Goal: Find specific page/section: Find specific page/section

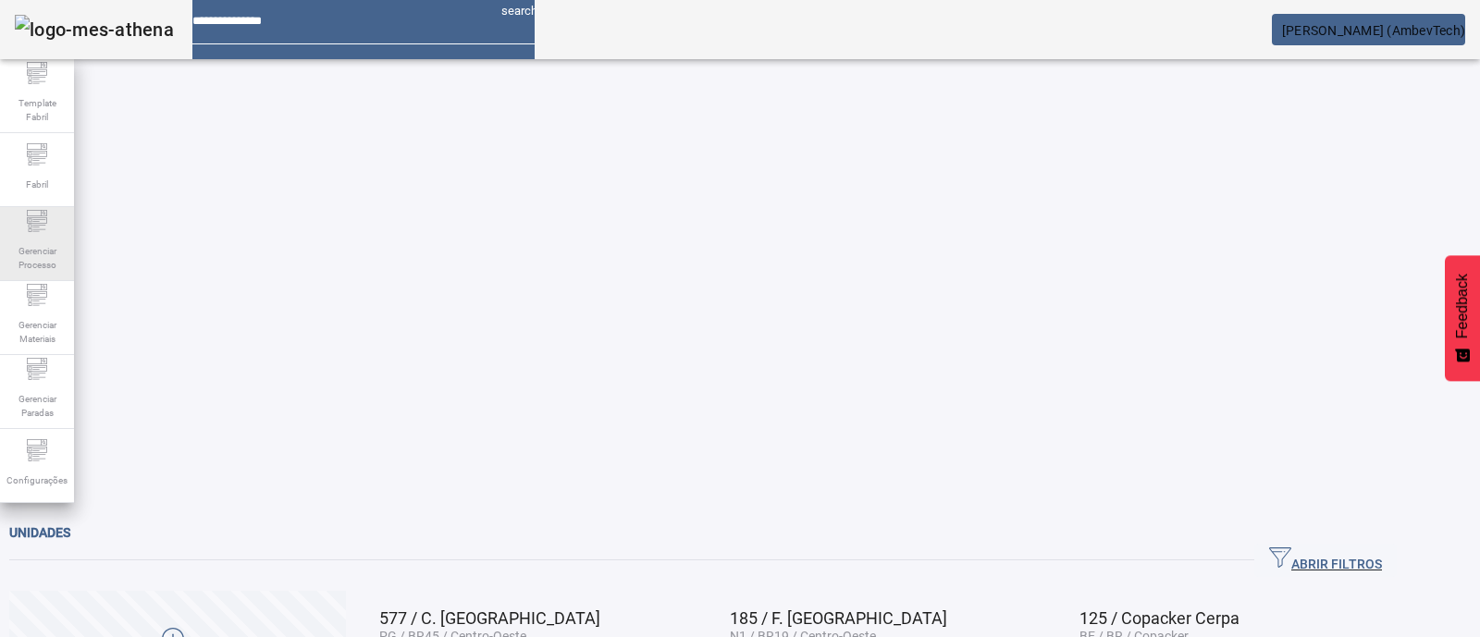
click at [46, 272] on span "Gerenciar Processo" at bounding box center [36, 258] width 55 height 39
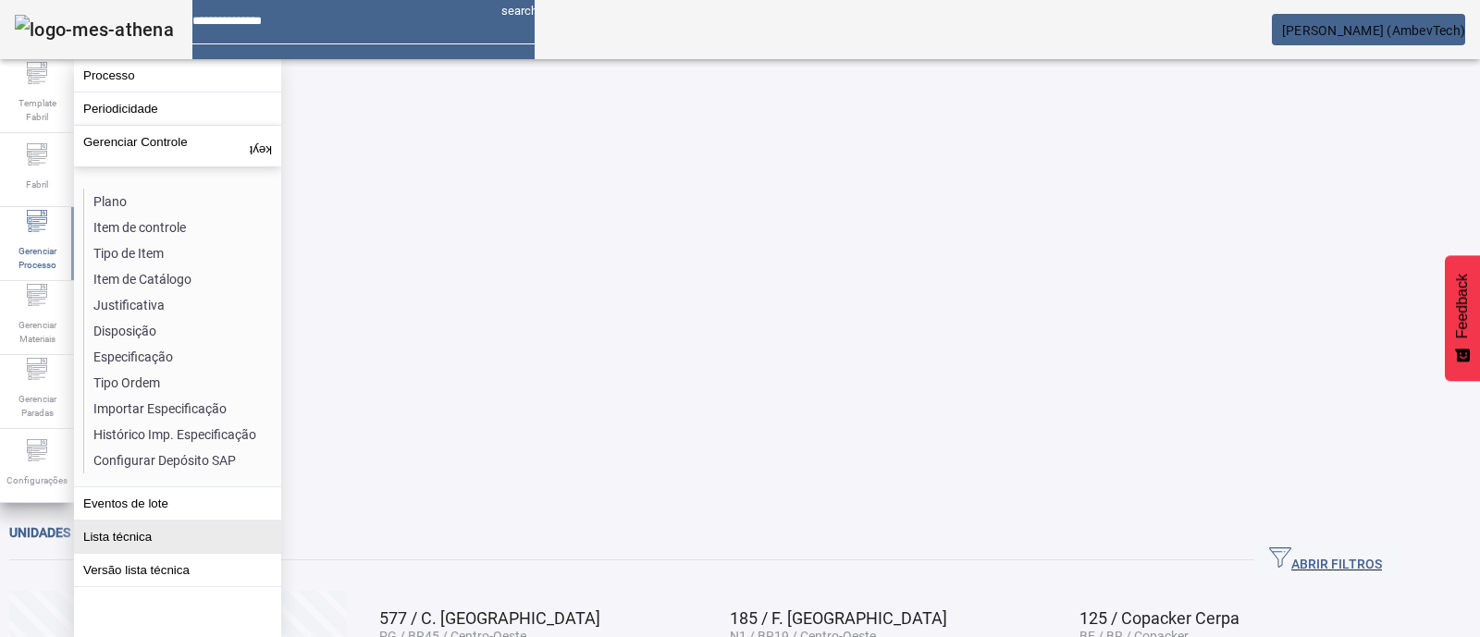
click at [156, 543] on button "Lista técnica" at bounding box center [177, 537] width 207 height 32
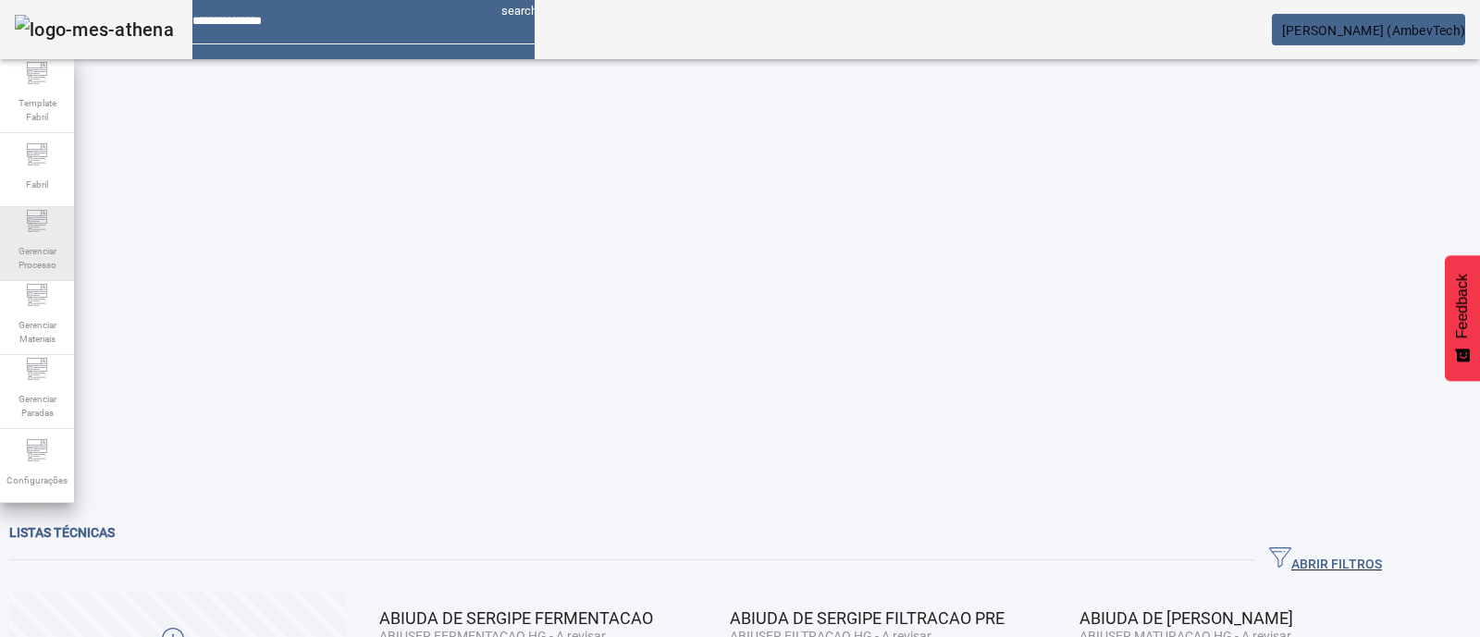
click at [20, 252] on span "Gerenciar Processo" at bounding box center [36, 258] width 55 height 39
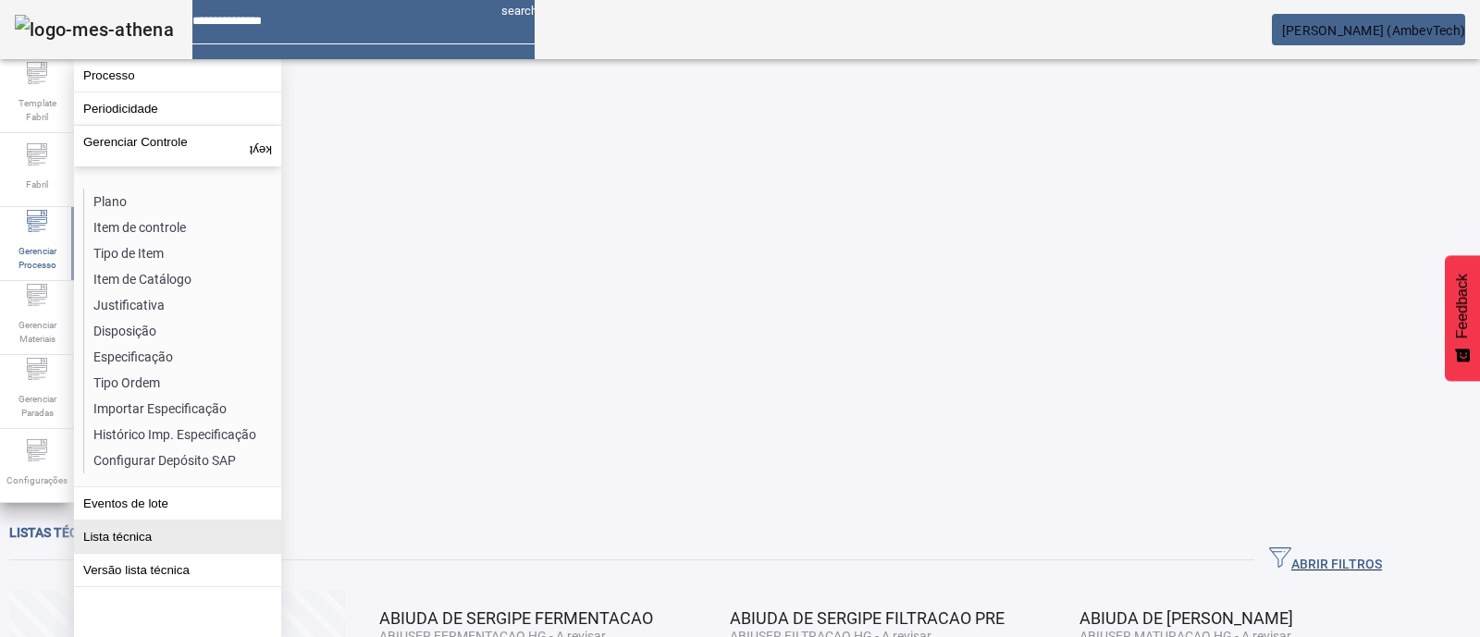
click at [144, 530] on button "Lista técnica" at bounding box center [177, 537] width 207 height 32
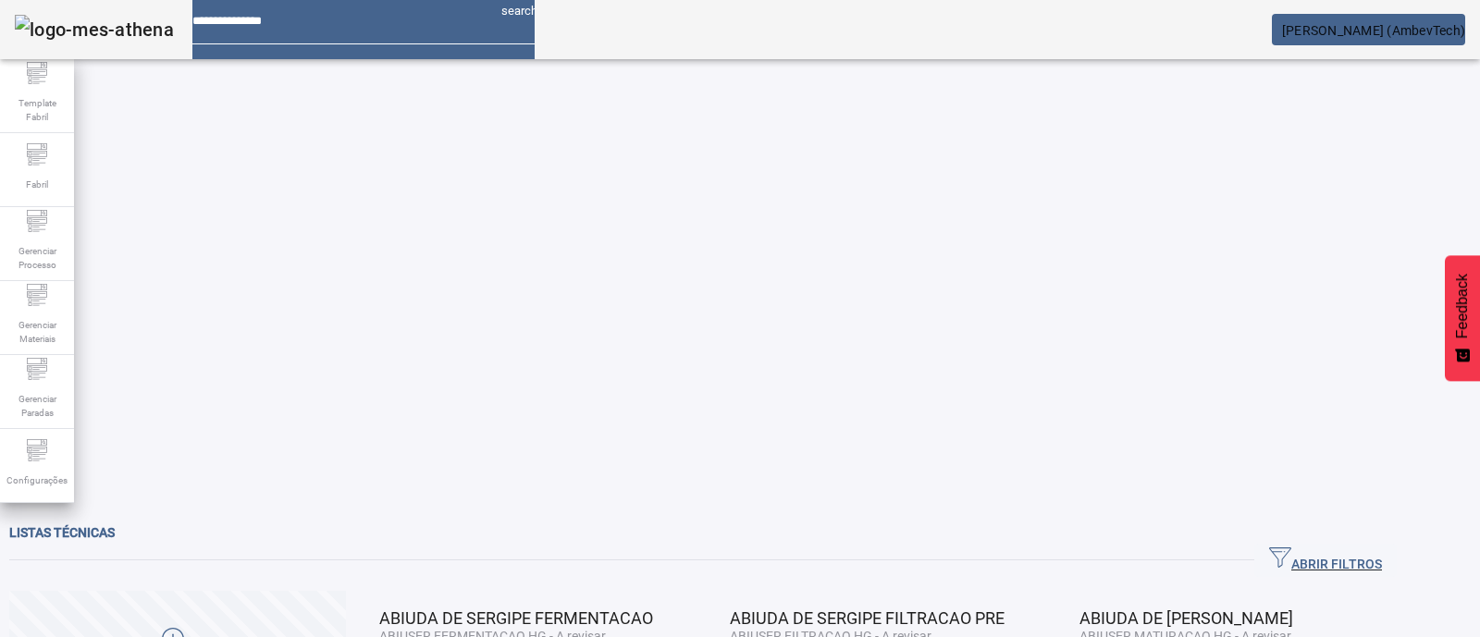
click at [1350, 547] on span "ABRIR FILTROS" at bounding box center [1325, 561] width 113 height 28
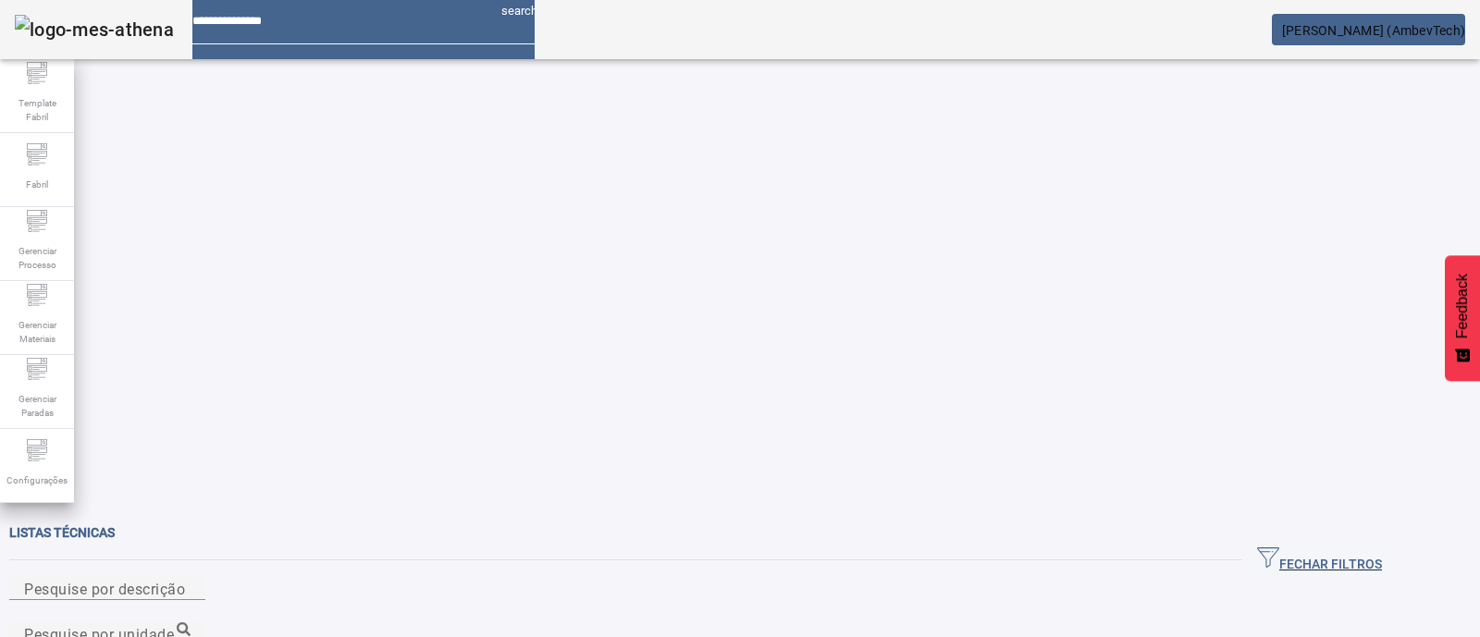
click at [174, 625] on mat-label "Pesquise por unidade" at bounding box center [99, 634] width 150 height 18
click at [191, 623] on input "Pesquise por unidade" at bounding box center [107, 634] width 166 height 22
click at [191, 622] on icon at bounding box center [184, 629] width 14 height 14
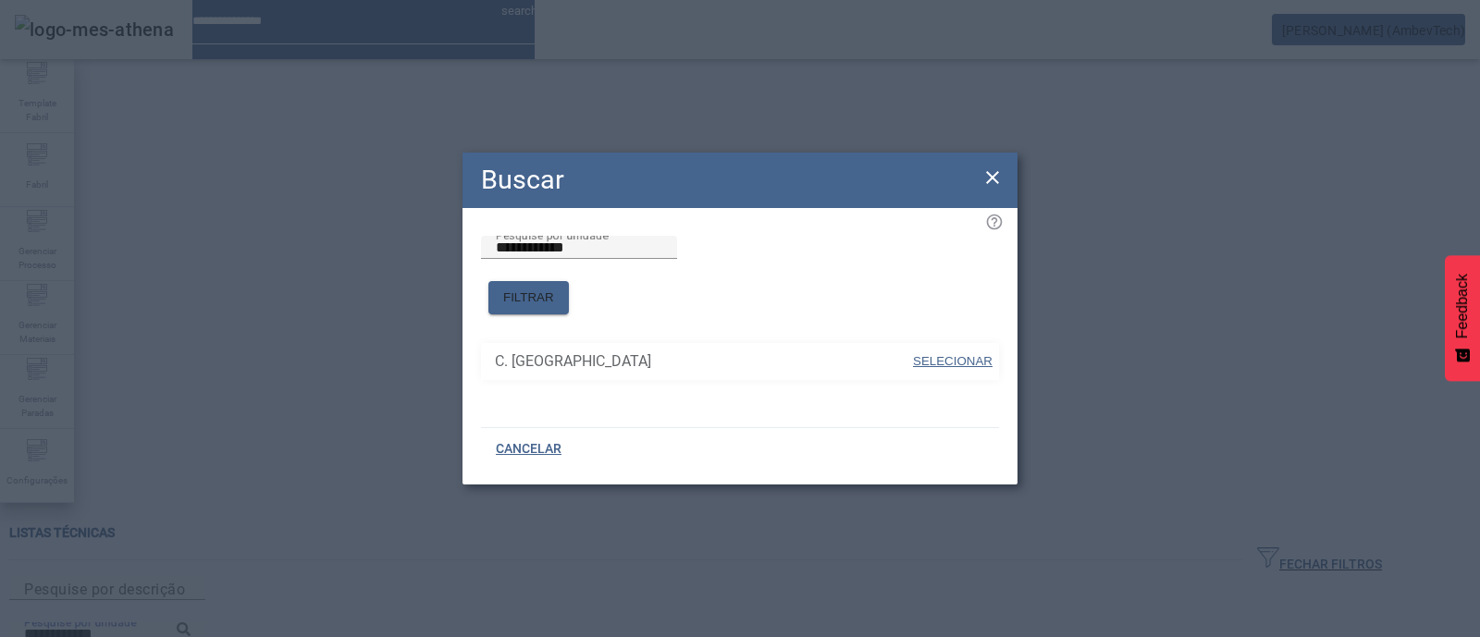
click at [960, 354] on span "SELECIONAR" at bounding box center [953, 361] width 80 height 14
type input "**********"
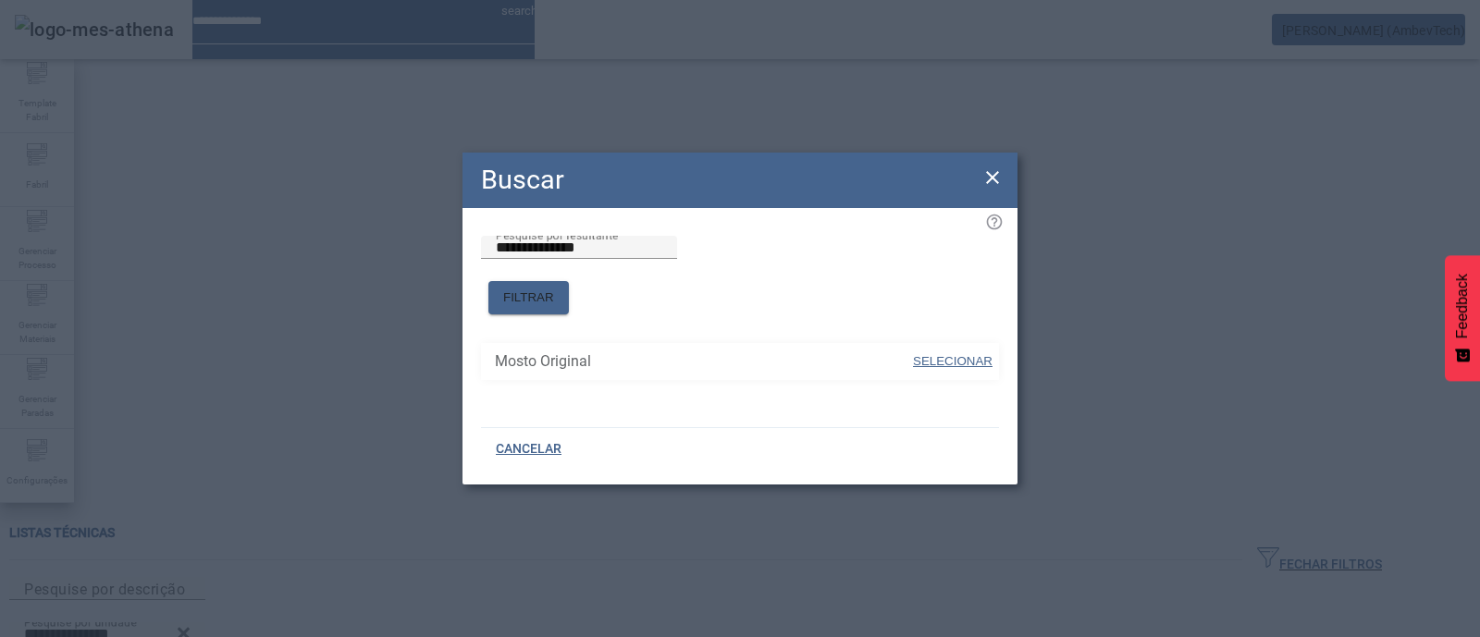
click at [980, 354] on span "SELECIONAR" at bounding box center [953, 361] width 80 height 14
type input "**********"
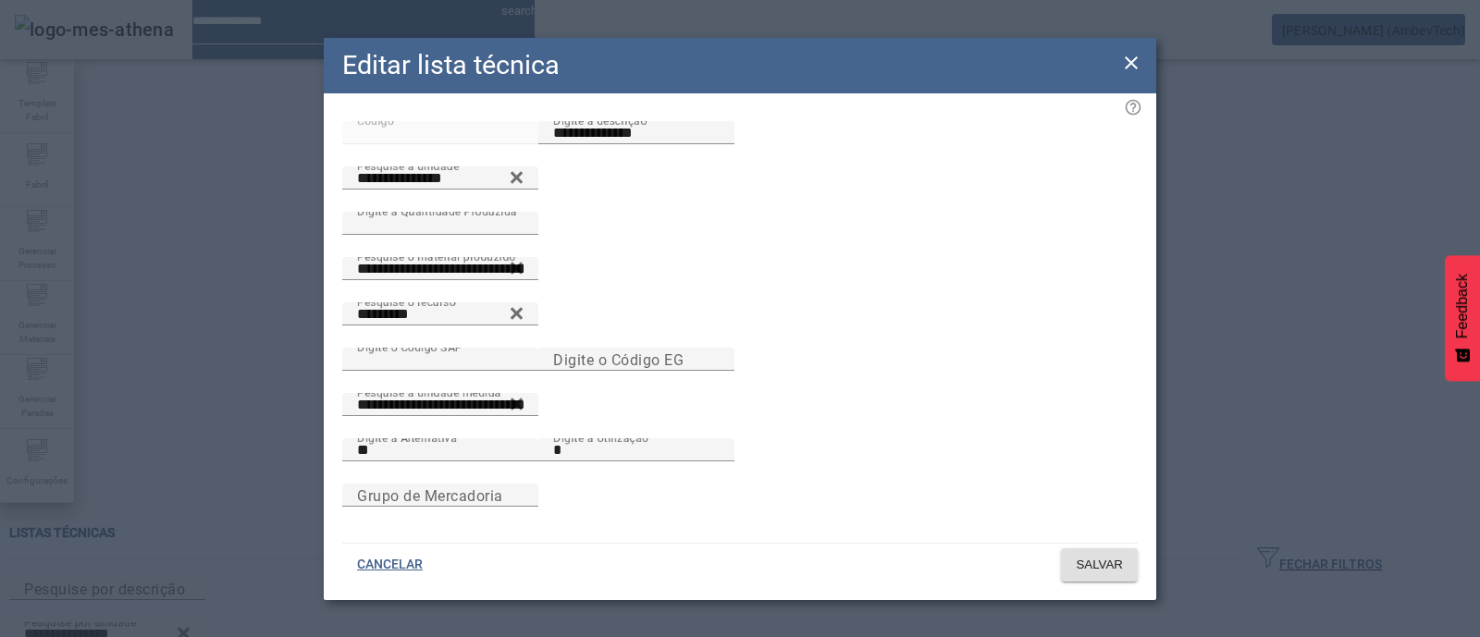
click at [1127, 60] on icon at bounding box center [1131, 62] width 13 height 13
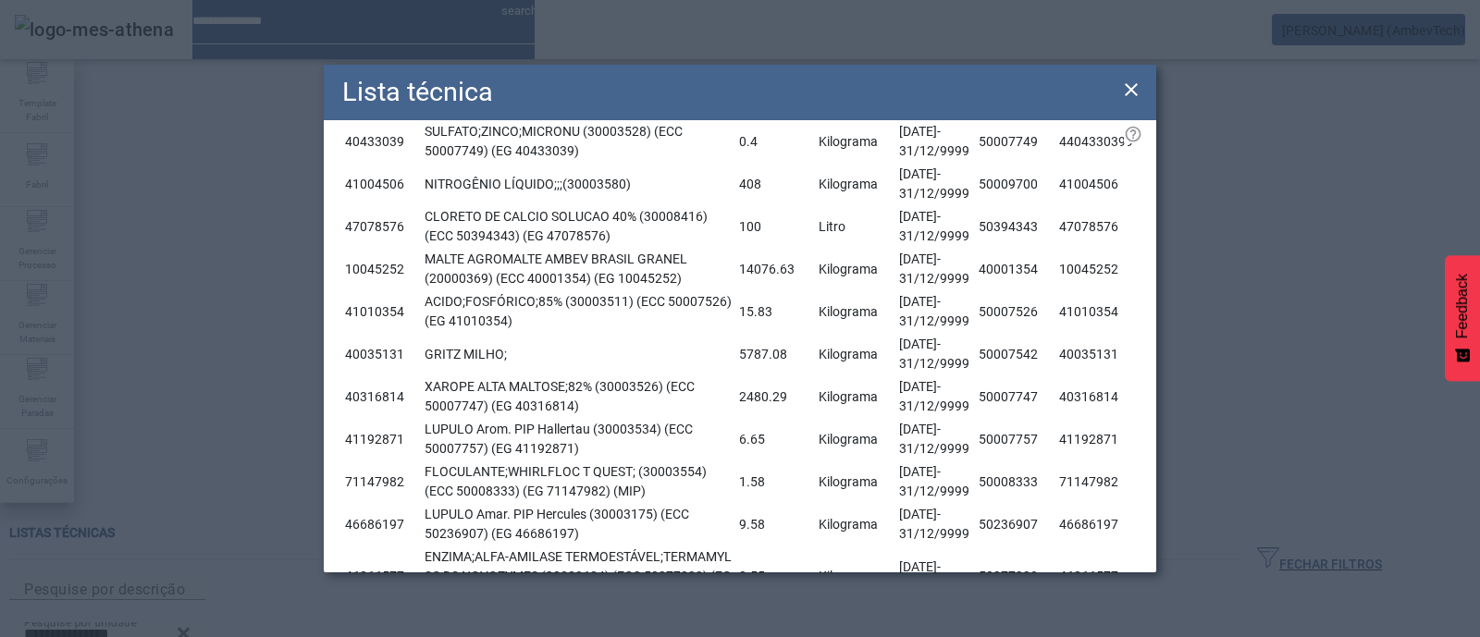
scroll to position [347, 0]
